Goal: Find specific page/section: Find specific page/section

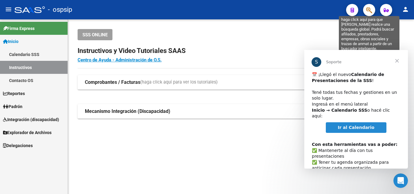
click at [371, 9] on icon "button" at bounding box center [369, 10] width 6 height 7
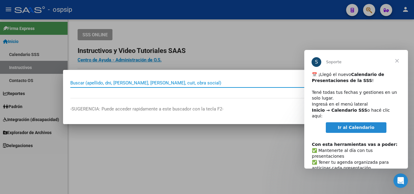
click at [108, 83] on input "Buscar (apellido, dni, [PERSON_NAME], [PERSON_NAME], cuit, obra social)" at bounding box center [203, 82] width 267 height 5
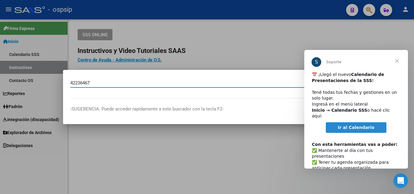
type input "42236467"
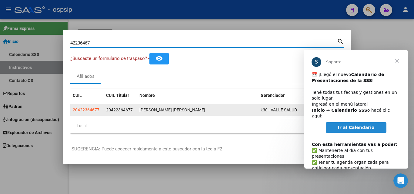
click at [182, 111] on div "[PERSON_NAME] [PERSON_NAME]" at bounding box center [197, 110] width 116 height 7
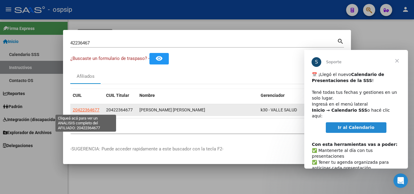
click at [83, 110] on span "20422364677" at bounding box center [86, 110] width 27 height 5
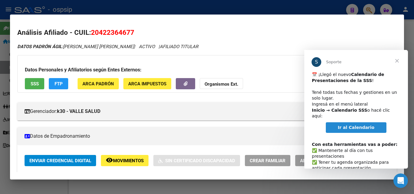
click at [396, 64] on span "Cerrar" at bounding box center [397, 61] width 22 height 22
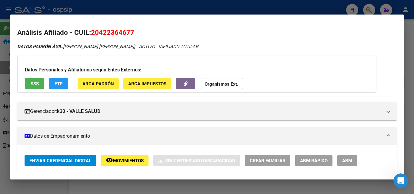
click at [284, 9] on div at bounding box center [207, 97] width 414 height 194
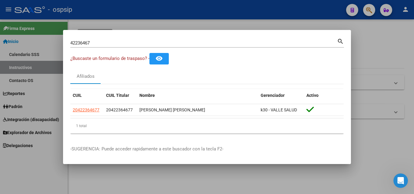
click at [302, 10] on div at bounding box center [207, 97] width 414 height 194
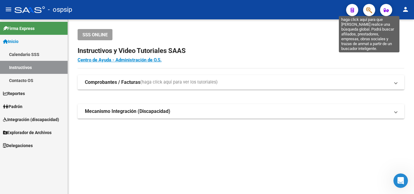
click at [368, 9] on icon "button" at bounding box center [369, 10] width 6 height 7
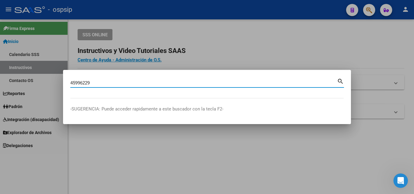
type input "45996229"
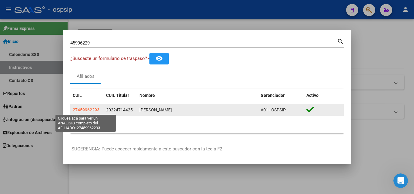
click at [79, 110] on span "27459962293" at bounding box center [86, 110] width 27 height 5
type textarea "27459962293"
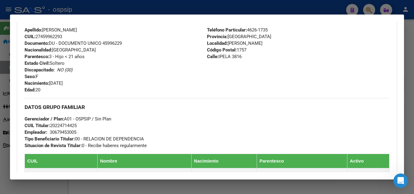
scroll to position [152, 0]
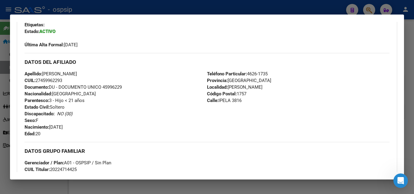
click at [202, 6] on div at bounding box center [207, 97] width 414 height 194
